Goal: Task Accomplishment & Management: Use online tool/utility

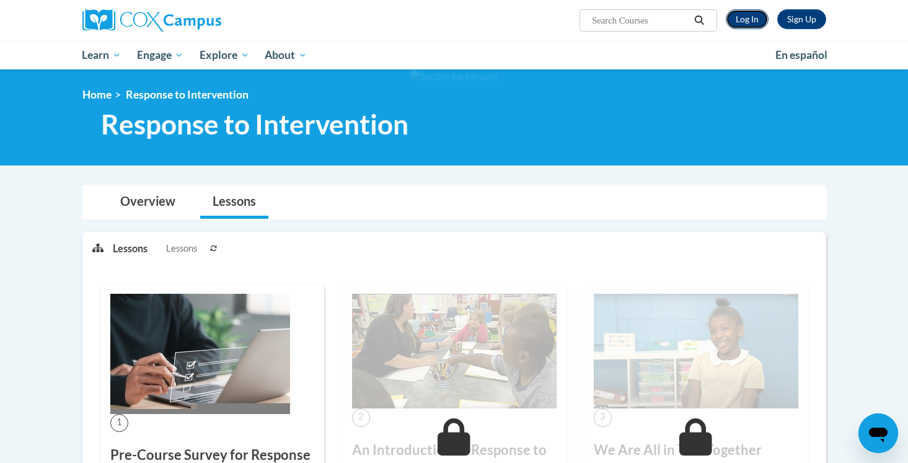
click at [745, 16] on link "Log In" at bounding box center [747, 19] width 43 height 20
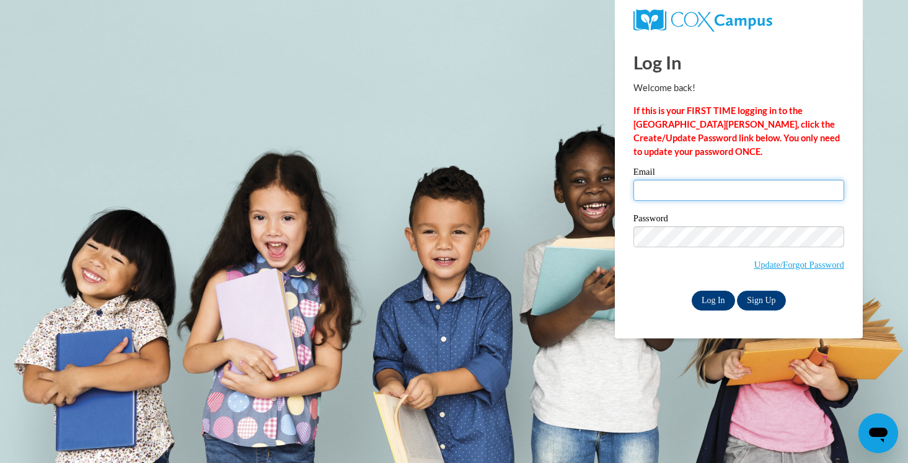
type input "kelsleal@hssdschools.org"
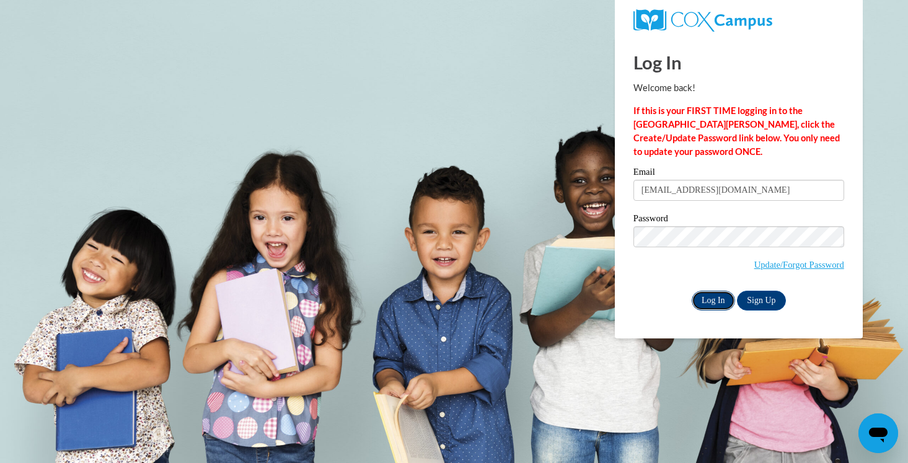
click at [726, 304] on input "Log In" at bounding box center [713, 301] width 43 height 20
click at [708, 301] on input "Log In" at bounding box center [713, 301] width 43 height 20
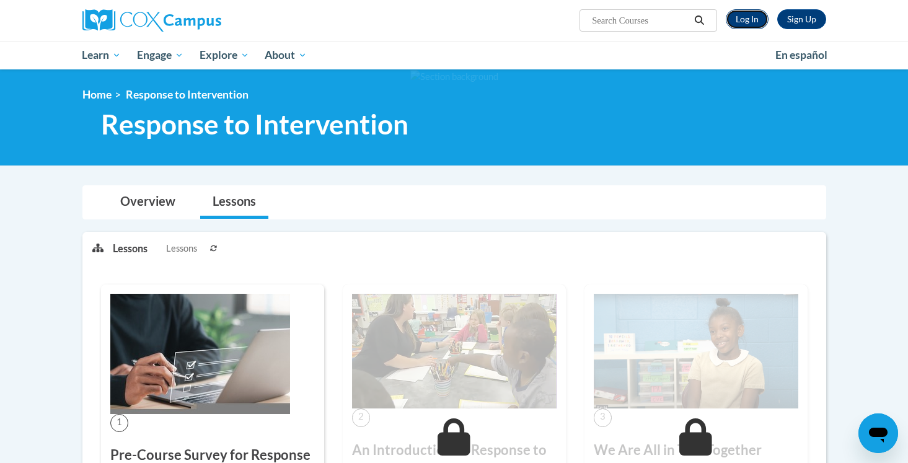
click at [760, 20] on link "Log In" at bounding box center [747, 19] width 43 height 20
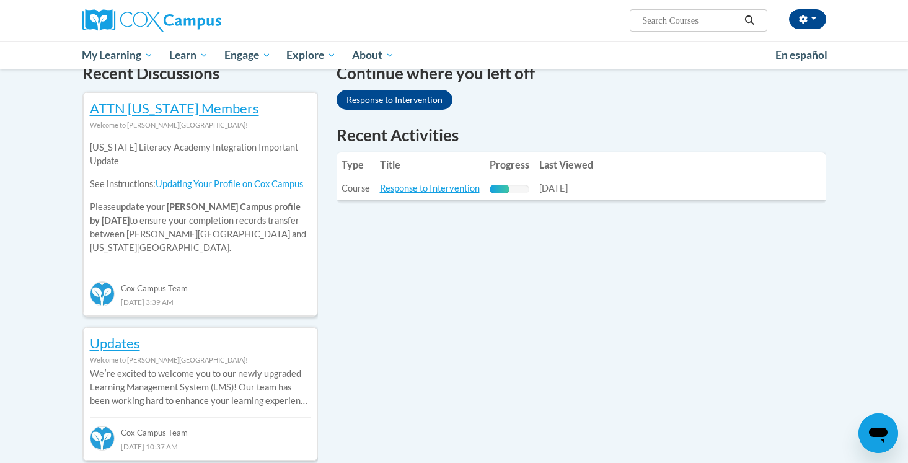
scroll to position [353, 0]
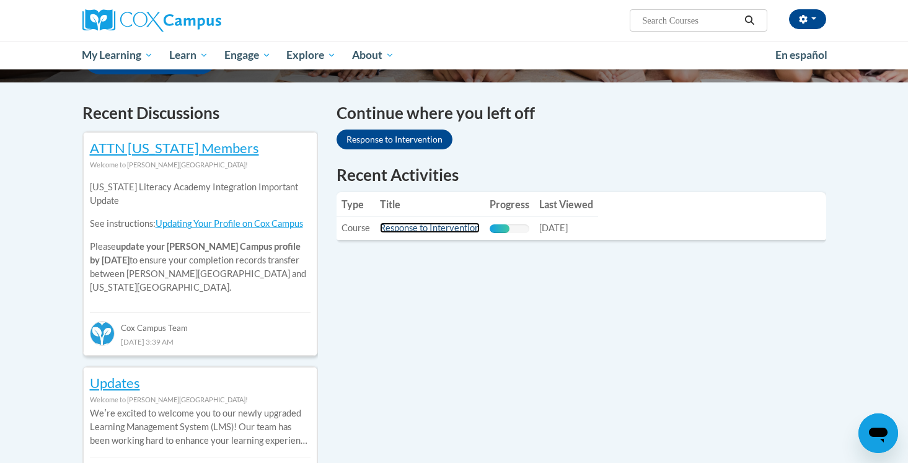
click at [458, 226] on link "Response to Intervention" at bounding box center [430, 228] width 100 height 11
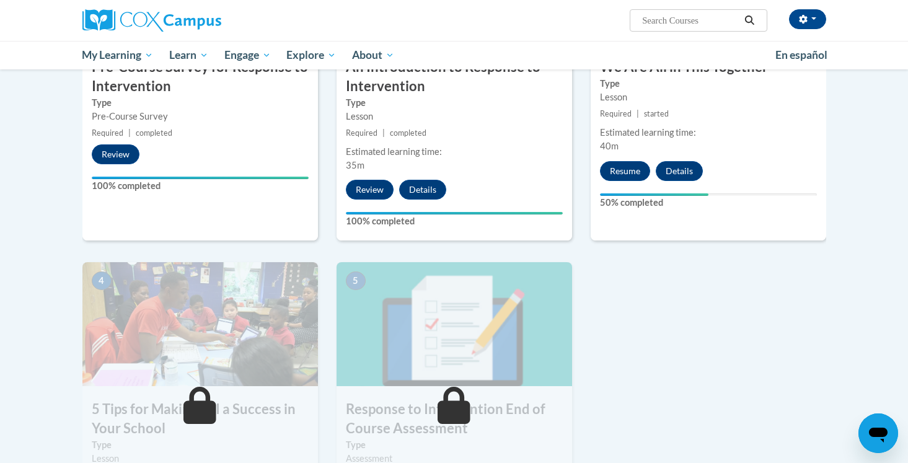
scroll to position [410, 0]
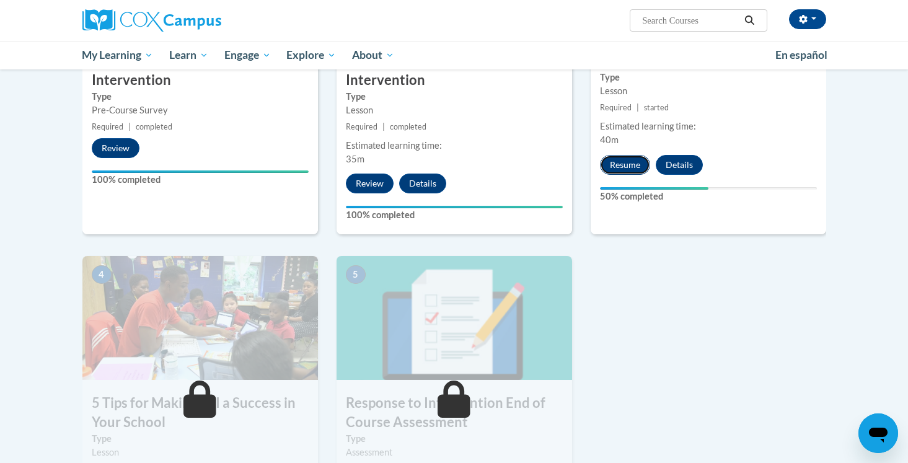
click at [639, 164] on button "Resume" at bounding box center [625, 165] width 50 height 20
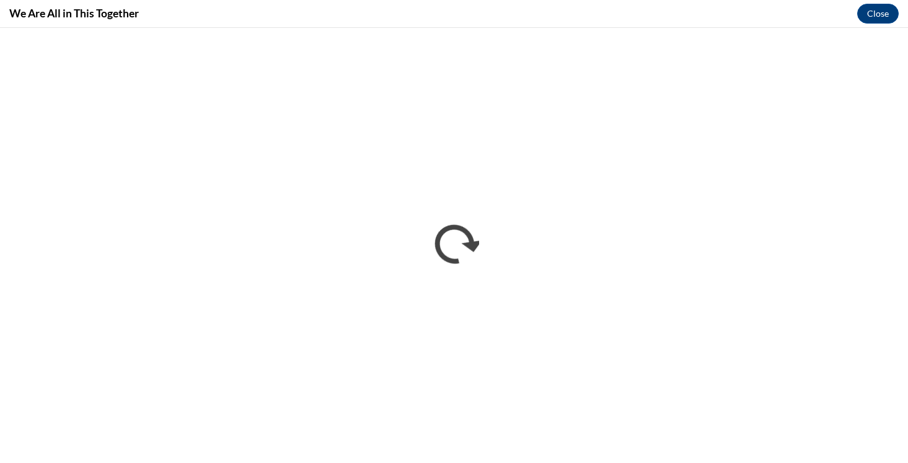
scroll to position [0, 0]
